Goal: Transaction & Acquisition: Purchase product/service

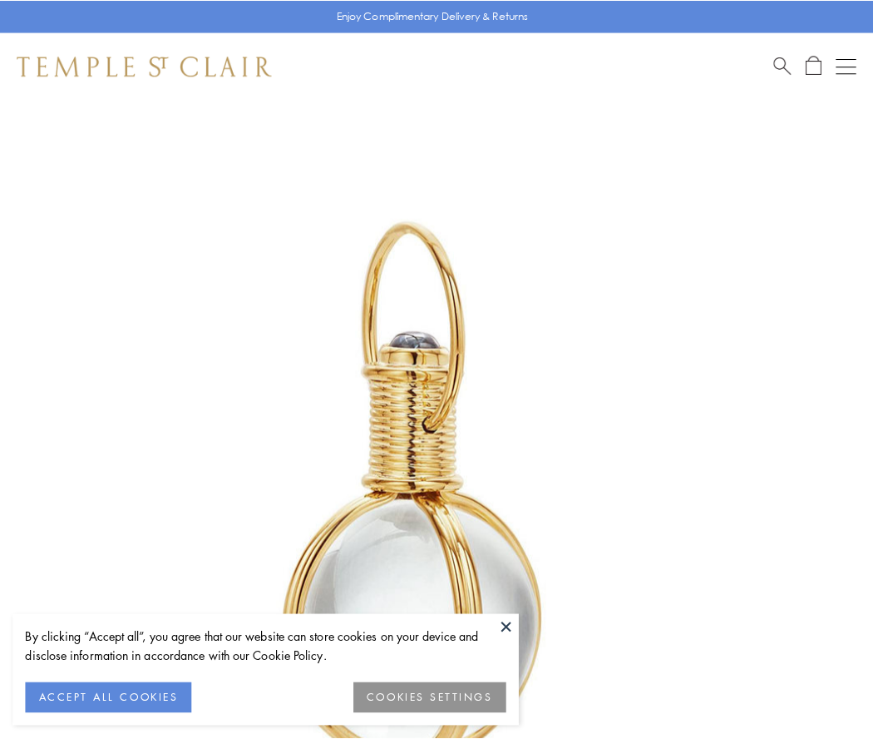
scroll to position [434, 0]
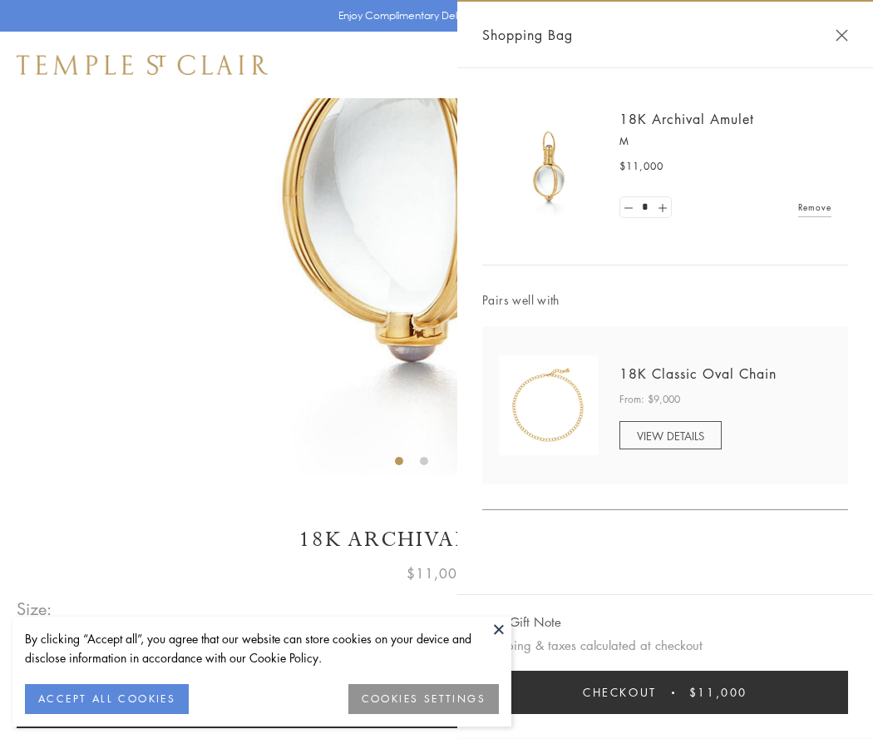
click at [665, 692] on button "Checkout $11,000" at bounding box center [665, 691] width 366 height 43
